Goal: Task Accomplishment & Management: Complete application form

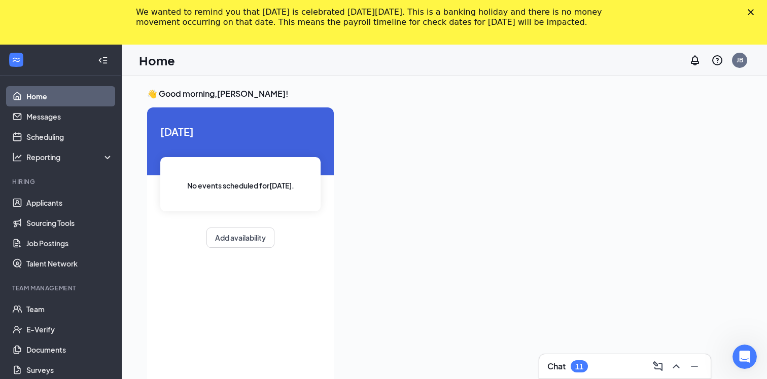
click at [750, 12] on polygon "Close" at bounding box center [750, 12] width 6 height 6
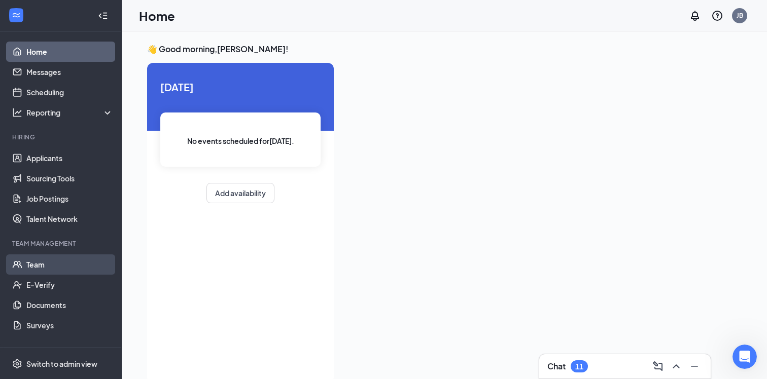
click at [34, 264] on link "Team" at bounding box center [69, 265] width 87 height 20
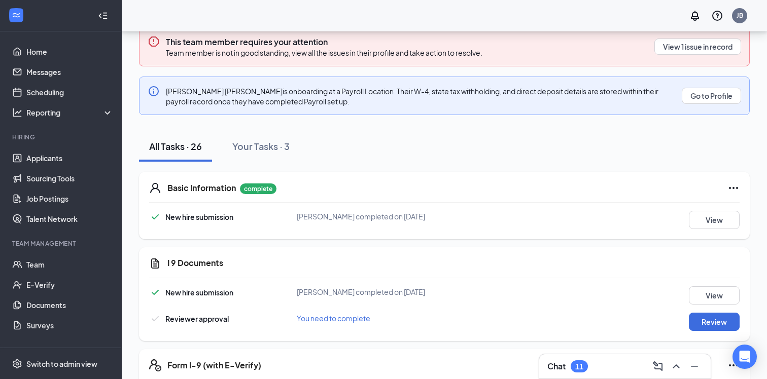
scroll to position [196, 0]
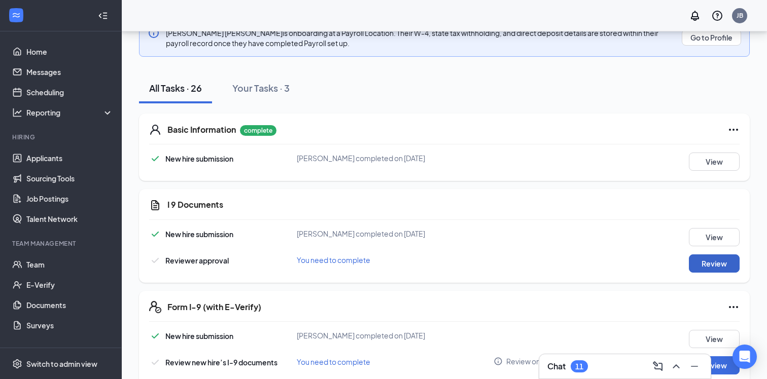
click at [708, 267] on button "Review" at bounding box center [714, 264] width 51 height 18
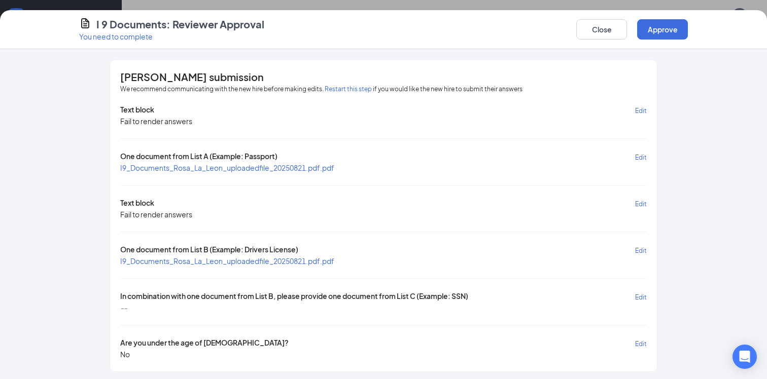
click at [639, 248] on span "Edit" at bounding box center [641, 251] width 12 height 8
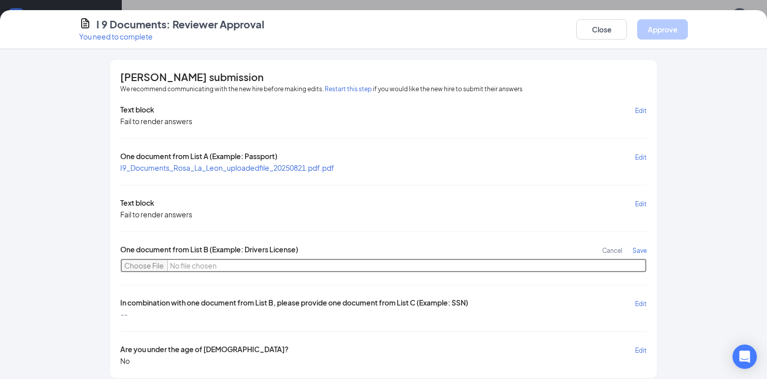
click at [131, 265] on input "file" at bounding box center [383, 266] width 526 height 14
click at [136, 264] on input "file" at bounding box center [383, 266] width 526 height 14
type input "C:\fakepath\1581056163631587478.JPG"
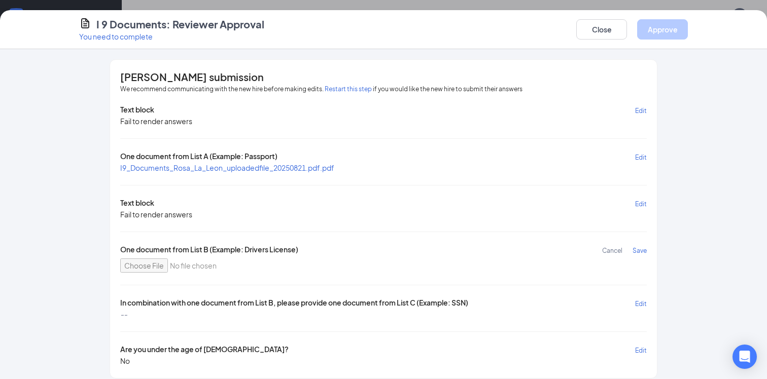
click at [643, 248] on span "Save" at bounding box center [639, 251] width 14 height 8
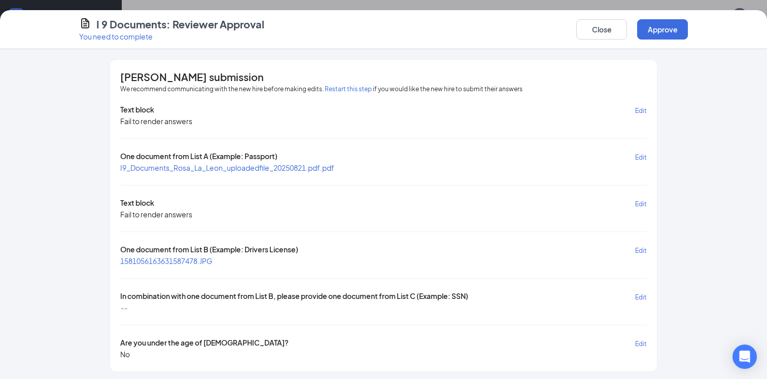
click at [642, 294] on span "Edit" at bounding box center [641, 298] width 12 height 8
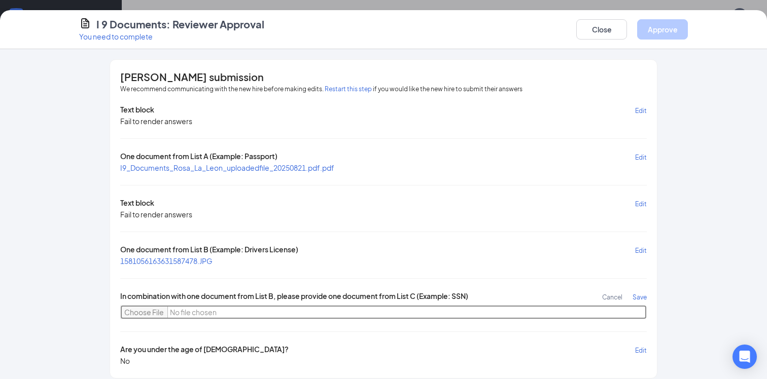
click at [143, 311] on input "file" at bounding box center [383, 312] width 526 height 14
click at [152, 309] on input "file" at bounding box center [383, 312] width 526 height 14
type input "C:\fakepath\3112847323230207509.JPG"
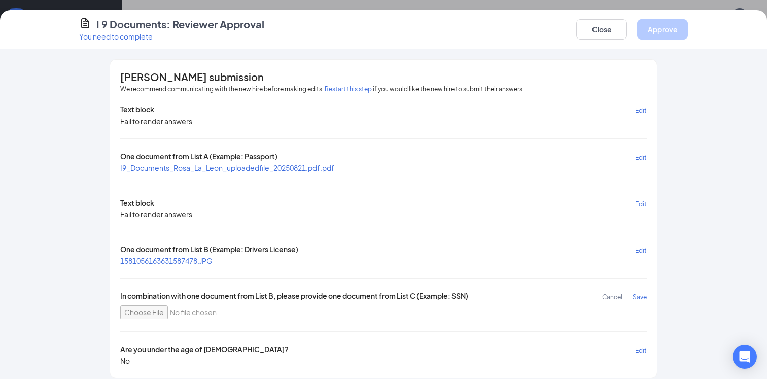
click at [637, 297] on span "Save" at bounding box center [639, 298] width 14 height 8
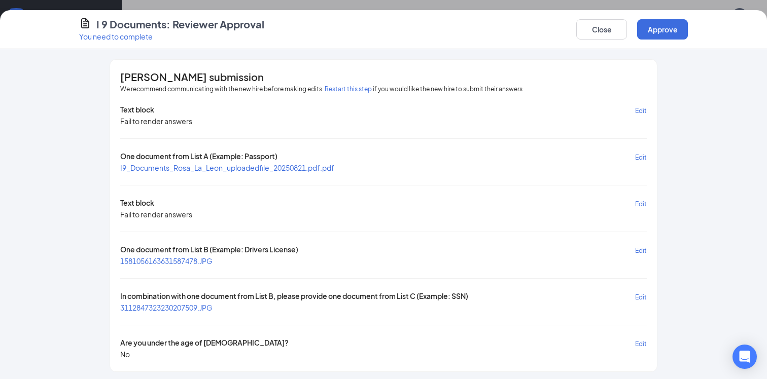
click at [177, 257] on span "1581056163631587478.JPG" at bounding box center [166, 261] width 92 height 9
click at [163, 305] on span "3112847323230207509.JPG" at bounding box center [166, 307] width 92 height 9
click at [668, 33] on button "Approve" at bounding box center [662, 29] width 51 height 20
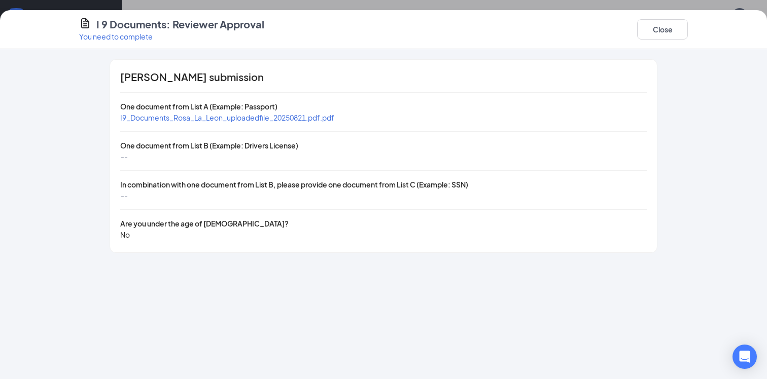
click at [42, 158] on div "[PERSON_NAME] submission One document from List A (Example: Passport) I9_Docume…" at bounding box center [383, 214] width 767 height 330
click at [226, 118] on span "I9_Documents_Rosa_La_Leon_uploadedfile_20250821.pdf.pdf" at bounding box center [227, 117] width 214 height 9
click at [659, 27] on button "Close" at bounding box center [662, 29] width 51 height 20
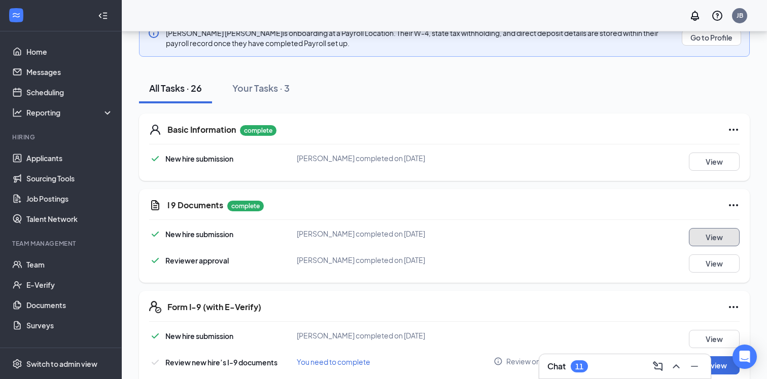
click at [713, 237] on button "View" at bounding box center [714, 237] width 51 height 18
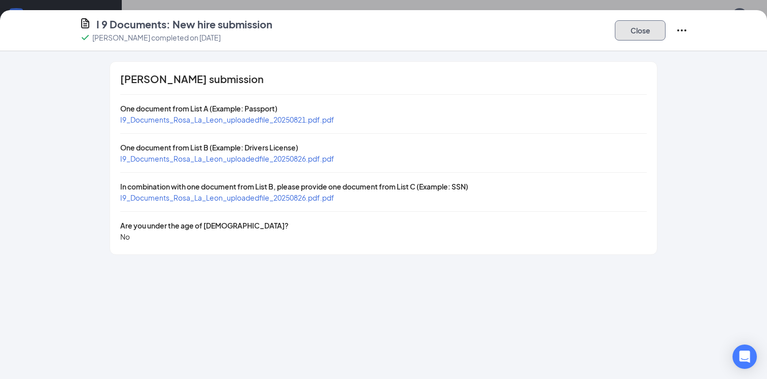
click at [637, 29] on button "Close" at bounding box center [640, 30] width 51 height 20
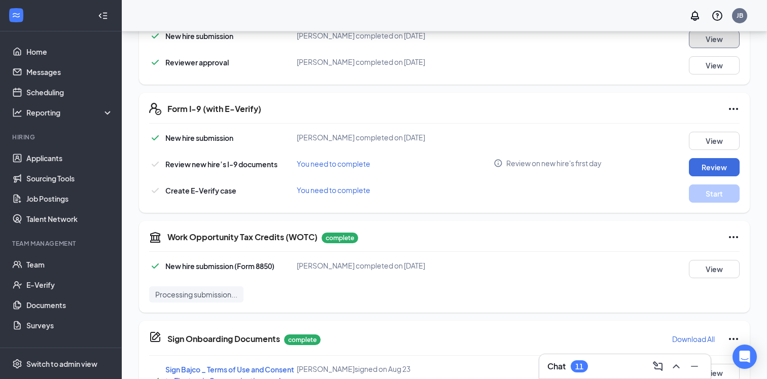
scroll to position [406, 0]
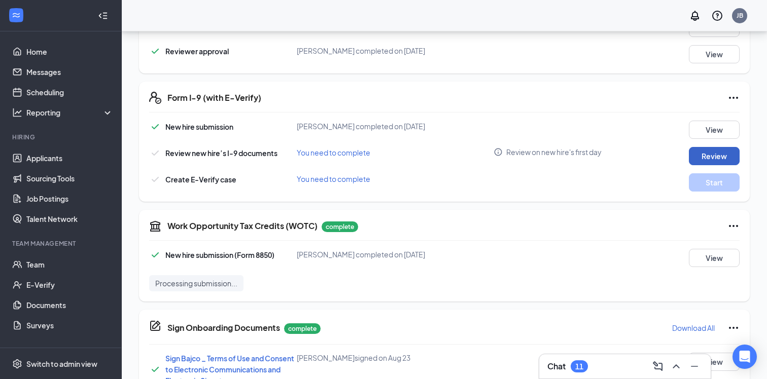
click at [720, 155] on button "Review" at bounding box center [714, 156] width 51 height 18
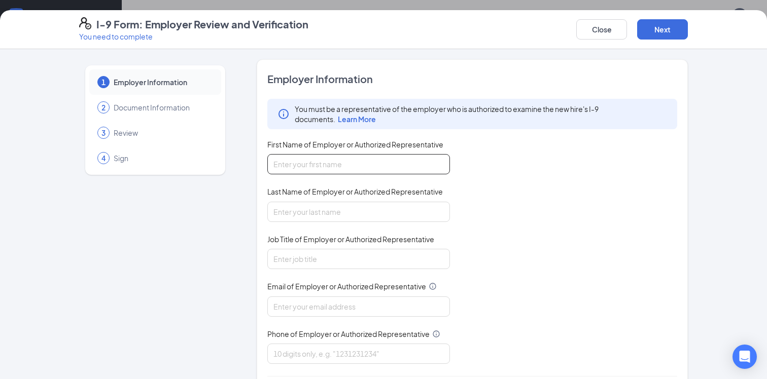
click at [354, 166] on input "First Name of Employer or Authorized Representative" at bounding box center [358, 164] width 183 height 20
type input "[PERSON_NAME]"
click at [316, 210] on input "Last Name of Employer or Authorized Representative" at bounding box center [358, 212] width 183 height 20
type input "[PERSON_NAME]"
click at [298, 261] on input "Job Title of Employer or Authorized Representative" at bounding box center [358, 259] width 183 height 20
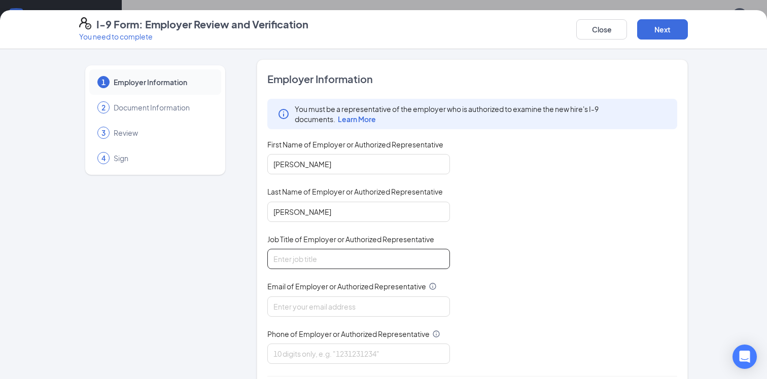
type input "Area Supervisor"
click at [301, 308] on input "Email of Employer or Authorized Representative" at bounding box center [358, 307] width 183 height 20
type input "[EMAIL_ADDRESS][DOMAIN_NAME]"
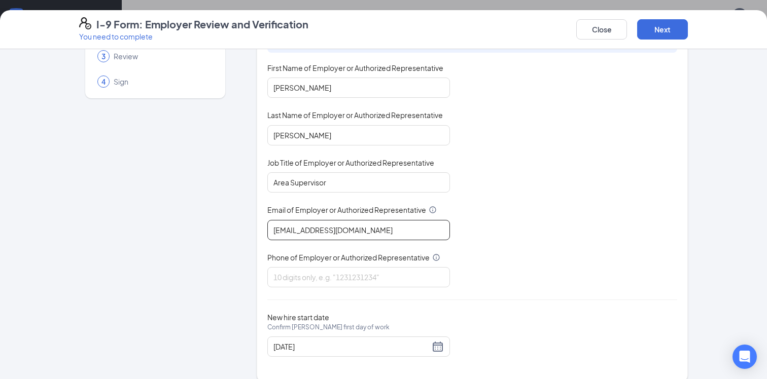
scroll to position [88, 0]
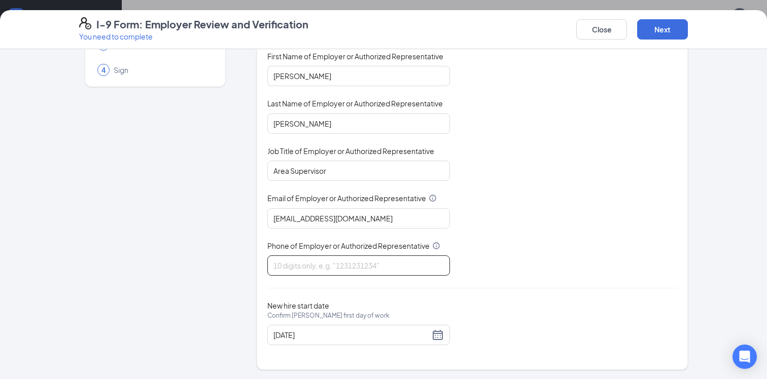
click at [294, 266] on input "Phone of Employer or Authorized Representative" at bounding box center [358, 266] width 183 height 20
type input "6026955903"
click at [144, 316] on div "1 Employer Information 2 Document Information 3 Review 4 Sign" at bounding box center [155, 170] width 152 height 399
click at [663, 29] on button "Next" at bounding box center [662, 29] width 51 height 20
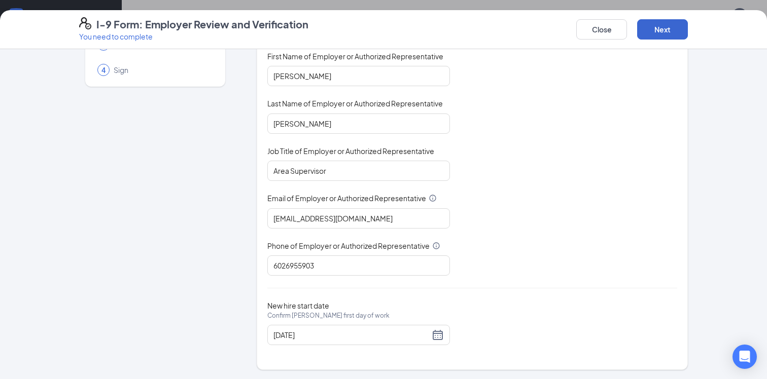
scroll to position [0, 0]
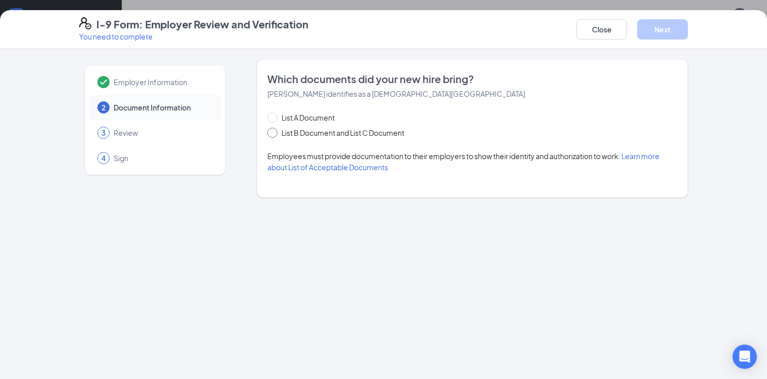
click at [292, 134] on span "List B Document and List C Document" at bounding box center [342, 132] width 131 height 11
click at [274, 134] on input "List B Document and List C Document" at bounding box center [270, 131] width 7 height 7
radio input "true"
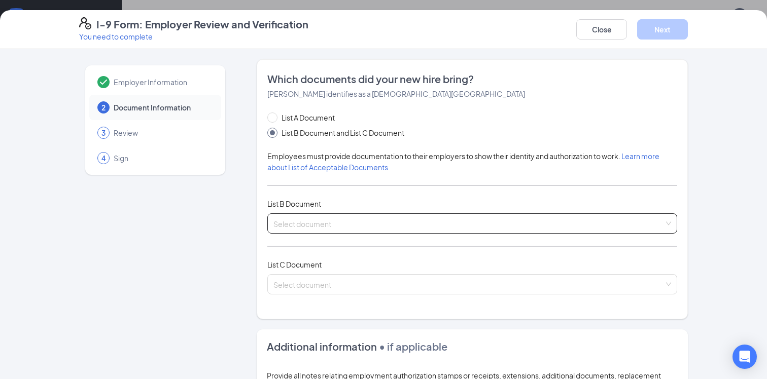
click at [366, 225] on input "search" at bounding box center [468, 221] width 390 height 15
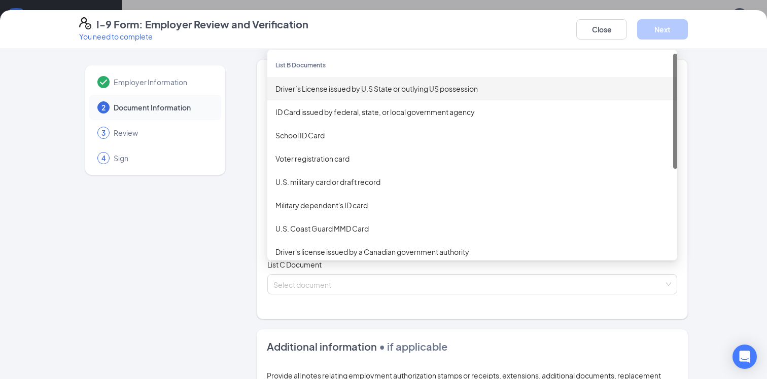
click at [346, 84] on div "Driver’s License issued by U.S State or outlying US possession" at bounding box center [472, 88] width 394 height 11
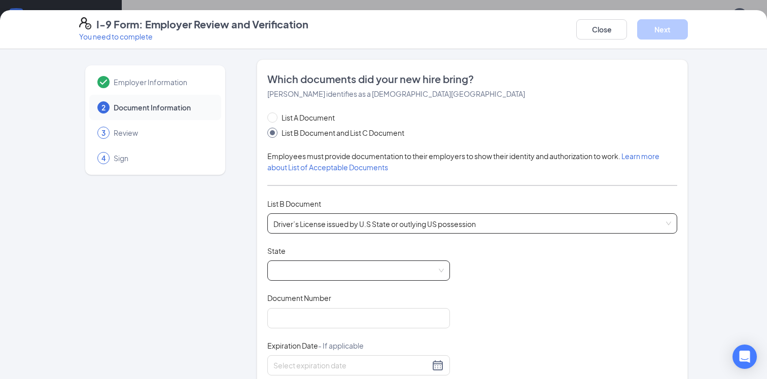
click at [302, 263] on span at bounding box center [358, 270] width 170 height 19
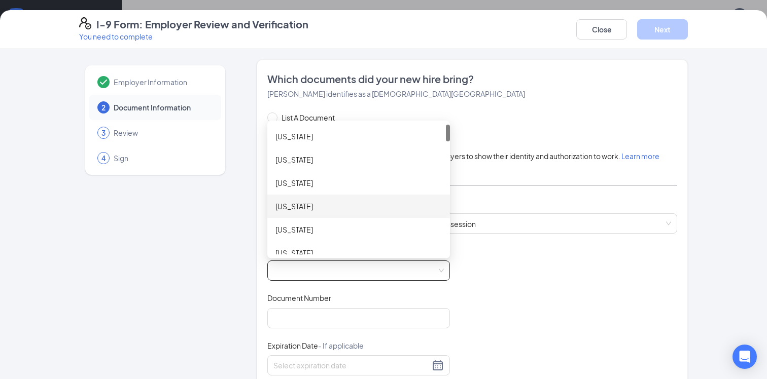
click at [291, 205] on div "[US_STATE]" at bounding box center [358, 206] width 166 height 11
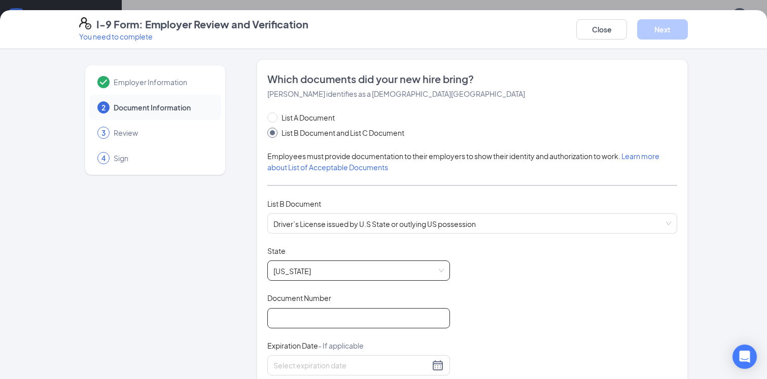
click at [291, 315] on input "Document Number" at bounding box center [358, 318] width 183 height 20
type input "D004"
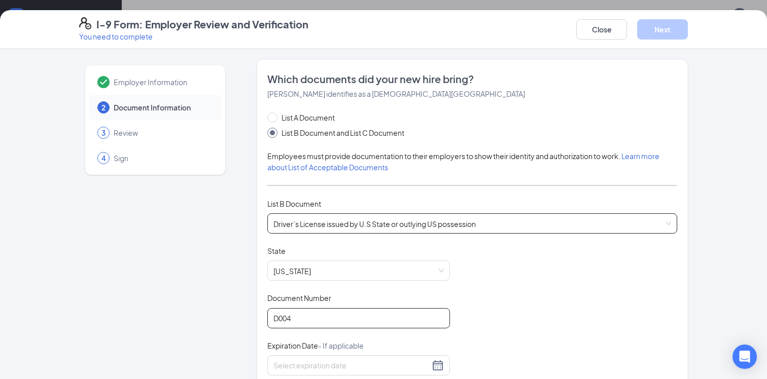
click at [449, 223] on span "Driver’s License issued by U.S State or outlying US possession" at bounding box center [472, 223] width 398 height 19
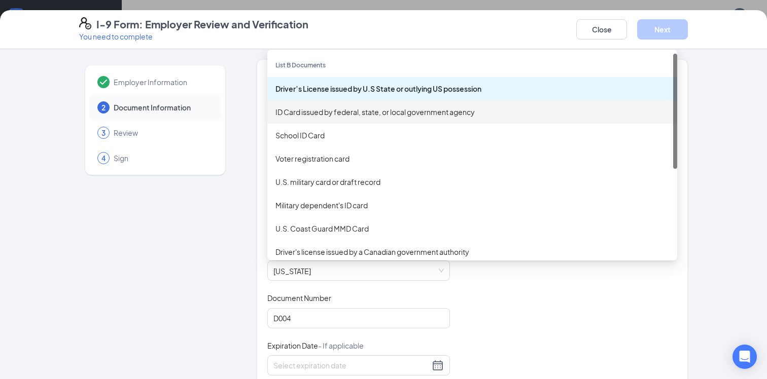
click at [328, 109] on div "ID Card issued by federal, state, or local government agency" at bounding box center [472, 111] width 394 height 11
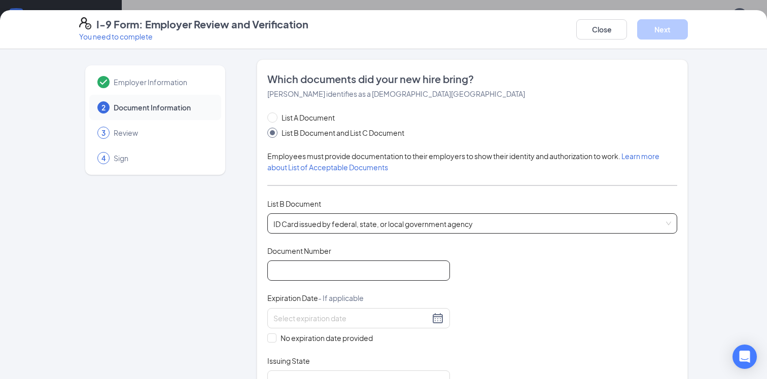
click at [400, 272] on input "Document Number" at bounding box center [358, 271] width 183 height 20
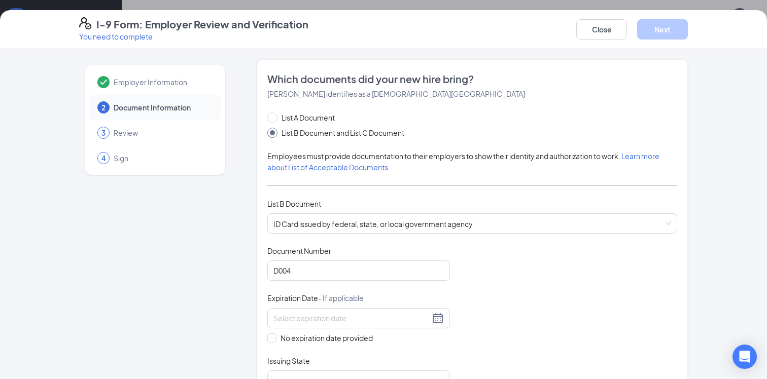
click at [324, 271] on input "D004" at bounding box center [358, 271] width 183 height 20
type input "D00459051"
click at [315, 322] on input at bounding box center [351, 318] width 156 height 11
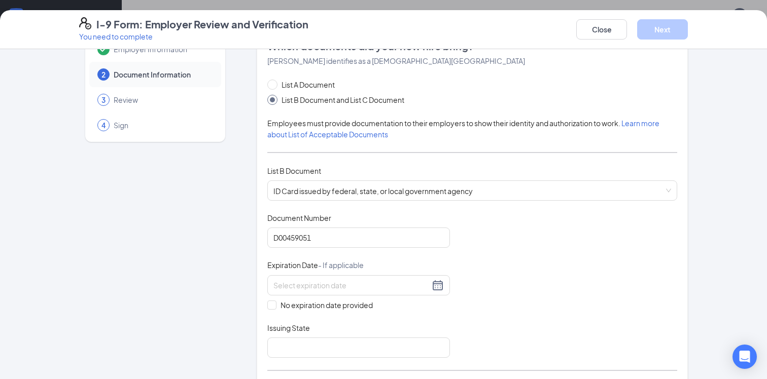
scroll to position [38, 0]
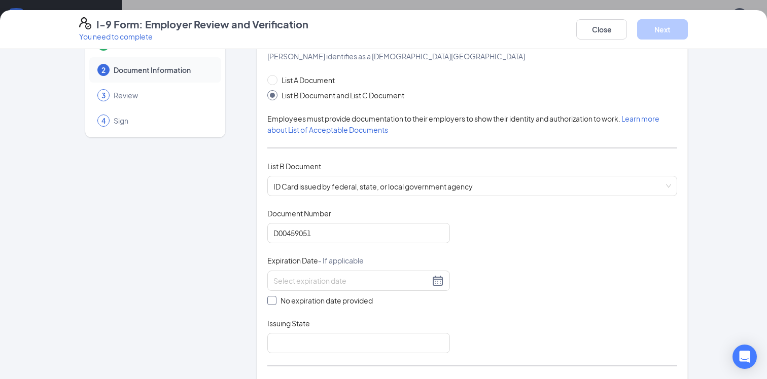
click at [270, 302] on input "No expiration date provided" at bounding box center [270, 299] width 7 height 7
checkbox input "true"
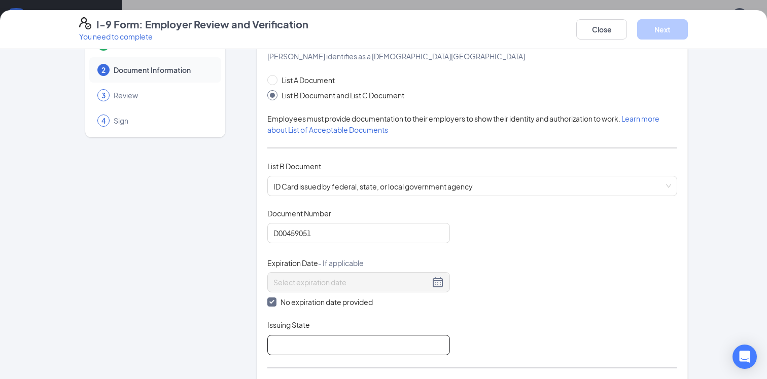
click at [310, 343] on input "Issuing State" at bounding box center [358, 345] width 183 height 20
type input "State of [US_STATE]"
click at [151, 328] on div "Employer Information 2 Document Information 3 Review 4 Sign" at bounding box center [155, 361] width 152 height 678
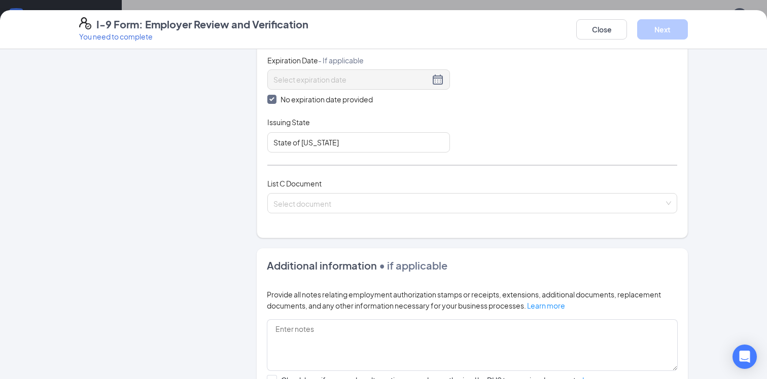
scroll to position [242, 0]
click at [331, 199] on input "search" at bounding box center [468, 199] width 390 height 15
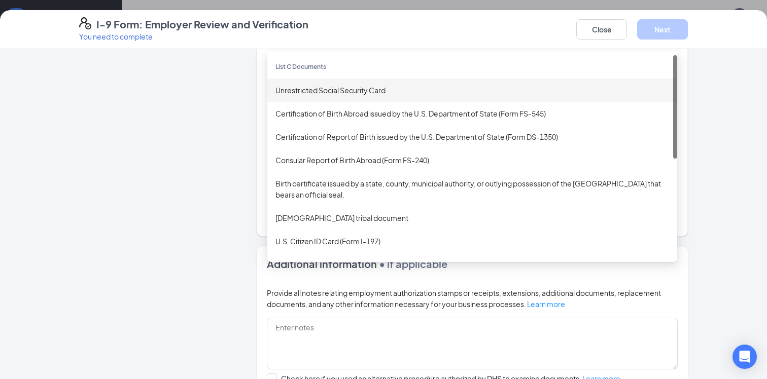
click at [343, 87] on div "Unrestricted Social Security Card" at bounding box center [472, 90] width 394 height 11
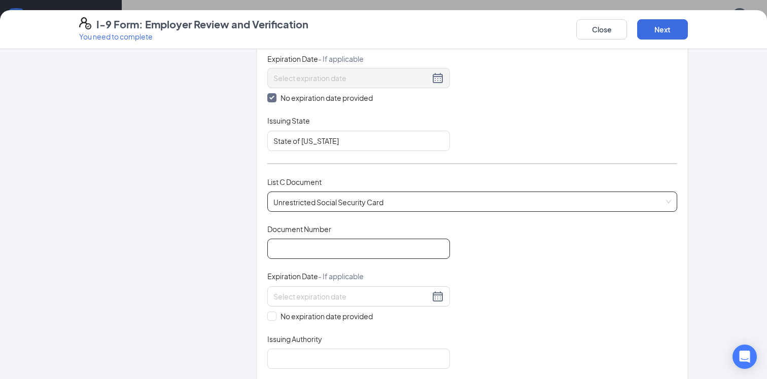
click at [298, 250] on input "Document Number" at bounding box center [358, 249] width 183 height 20
type input "171629059"
click at [273, 316] on input "No expiration date provided" at bounding box center [270, 315] width 7 height 7
checkbox input "true"
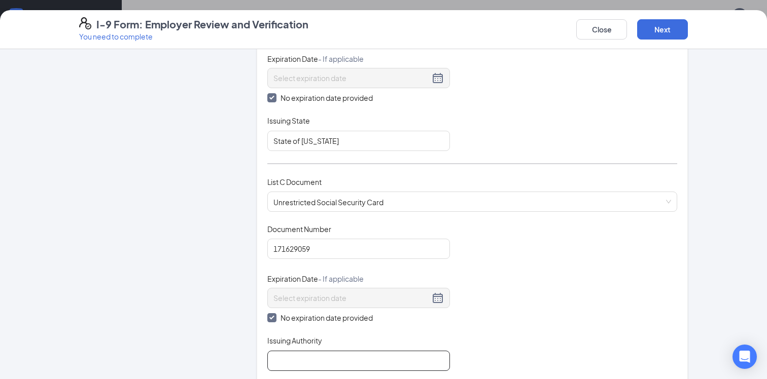
click at [290, 361] on input "Issuing Authority" at bounding box center [358, 361] width 183 height 20
type input "Social Security Dept"
click at [119, 309] on div "Employer Information 2 Document Information 3 Review 4 Sign" at bounding box center [155, 235] width 152 height 837
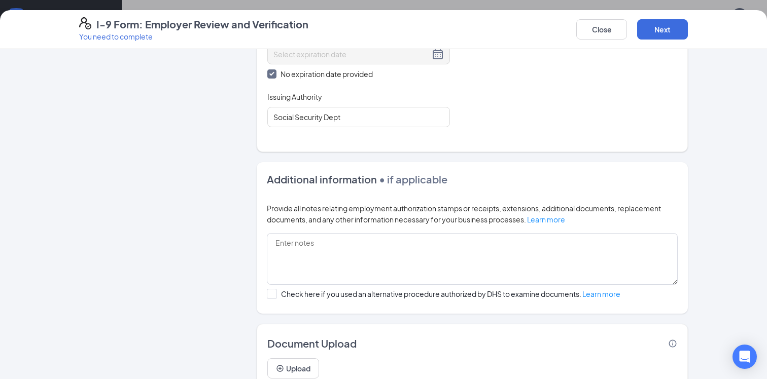
scroll to position [524, 0]
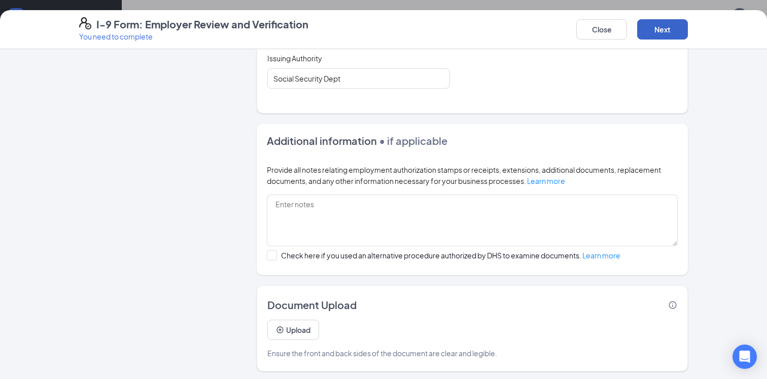
click at [664, 29] on button "Next" at bounding box center [662, 29] width 51 height 20
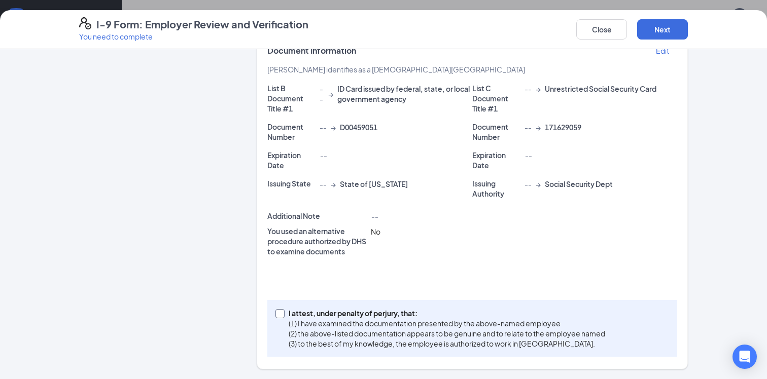
click at [282, 314] on input "I attest, under penalty of [PERSON_NAME], that: (1) I have examined the documen…" at bounding box center [278, 312] width 7 height 7
checkbox input "true"
click at [664, 27] on button "Next" at bounding box center [662, 29] width 51 height 20
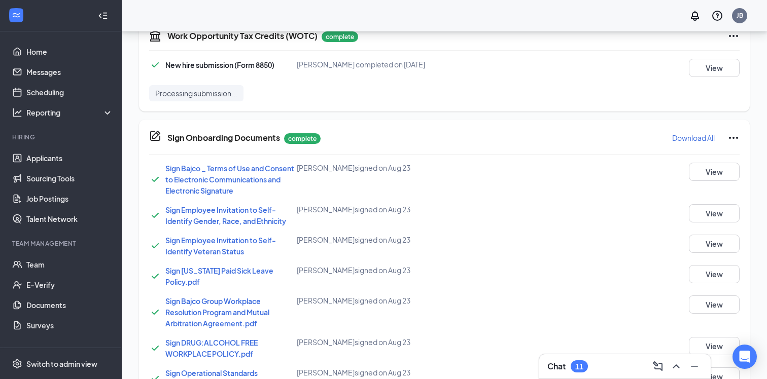
scroll to position [372, 0]
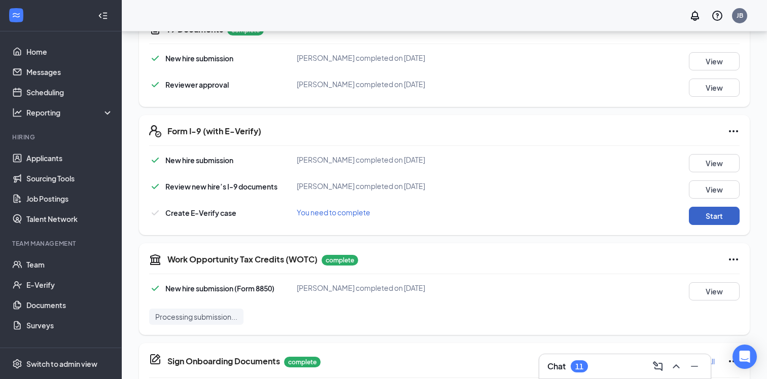
click at [717, 218] on button "Start" at bounding box center [714, 216] width 51 height 18
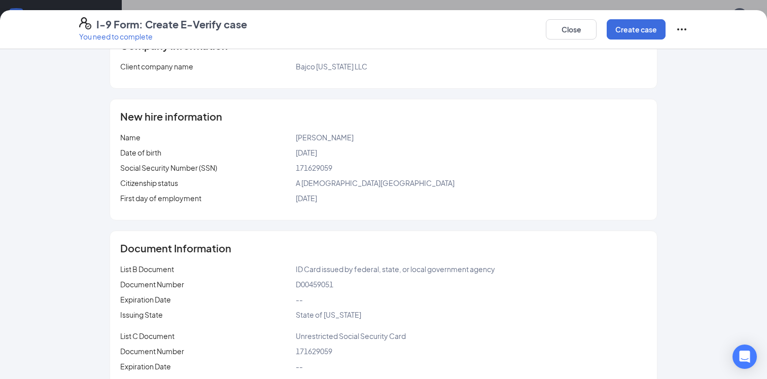
scroll to position [0, 0]
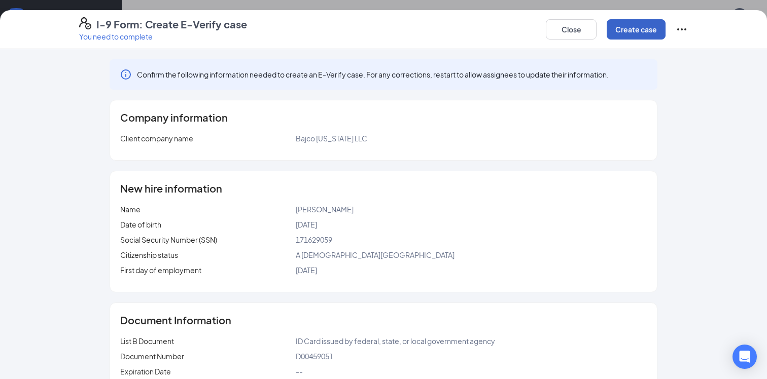
click at [632, 33] on button "Create case" at bounding box center [636, 29] width 59 height 20
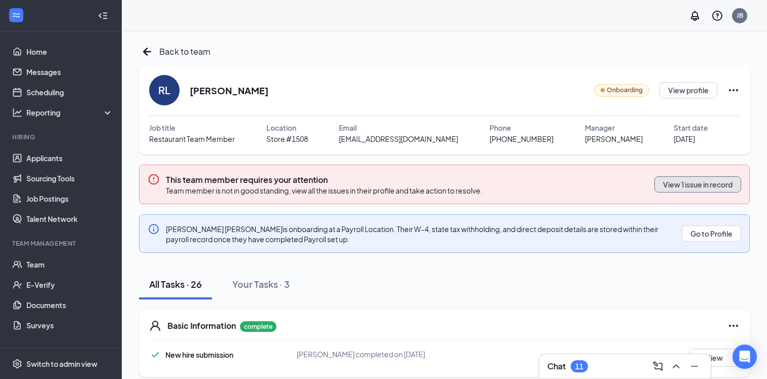
click at [691, 185] on button "View 1 issue in record" at bounding box center [697, 184] width 87 height 16
